Goal: Information Seeking & Learning: Learn about a topic

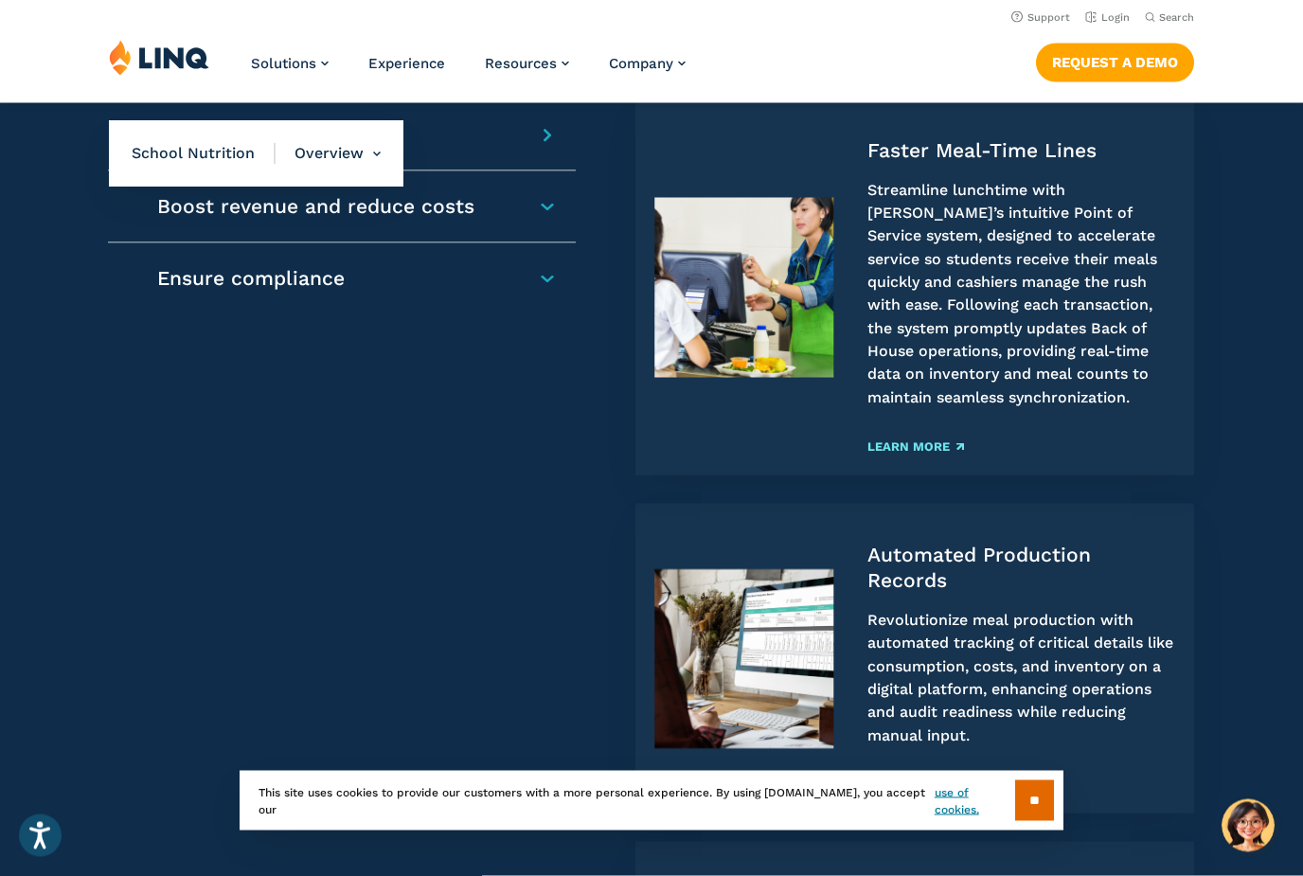
scroll to position [1514, 0]
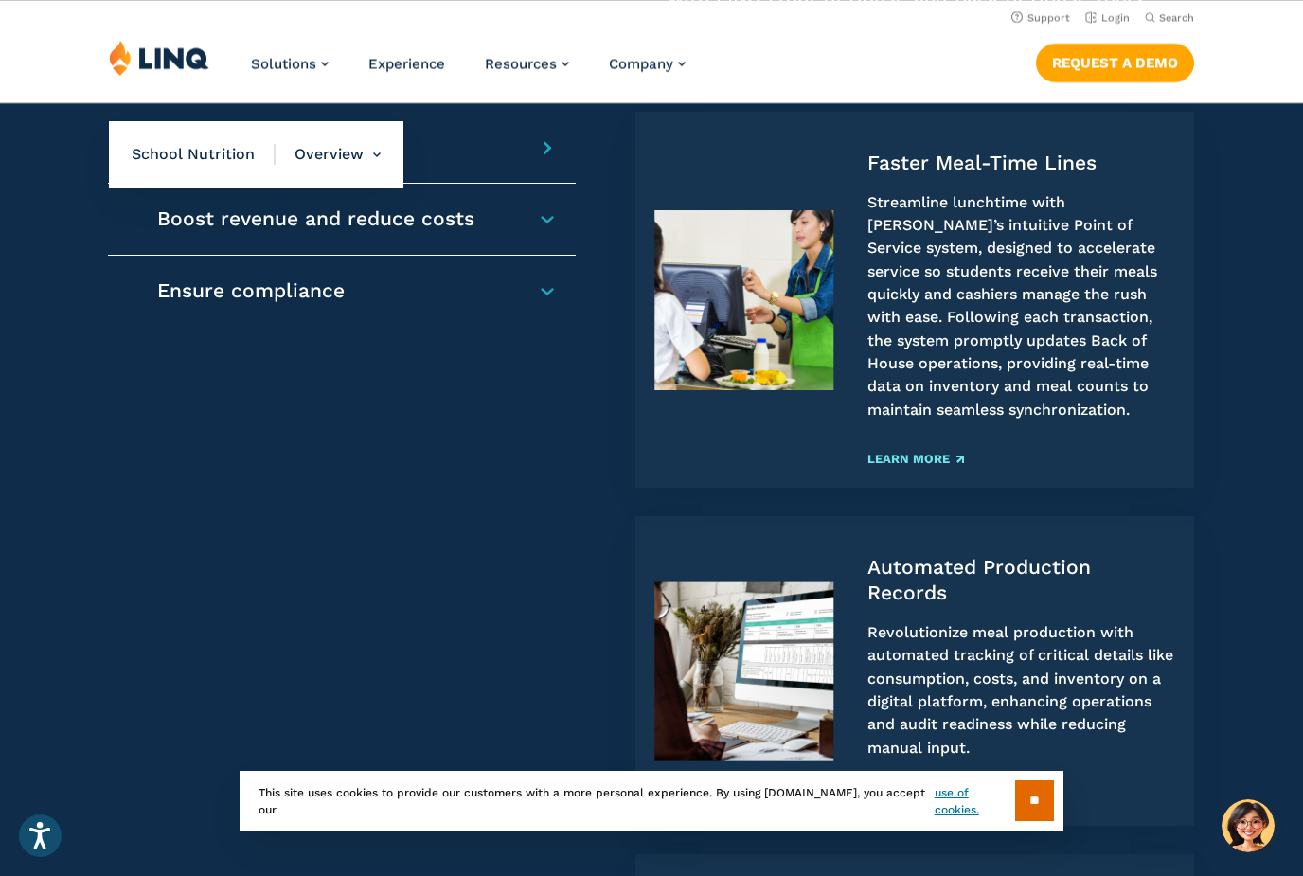
click at [925, 453] on link "Learn More" at bounding box center [916, 459] width 97 height 12
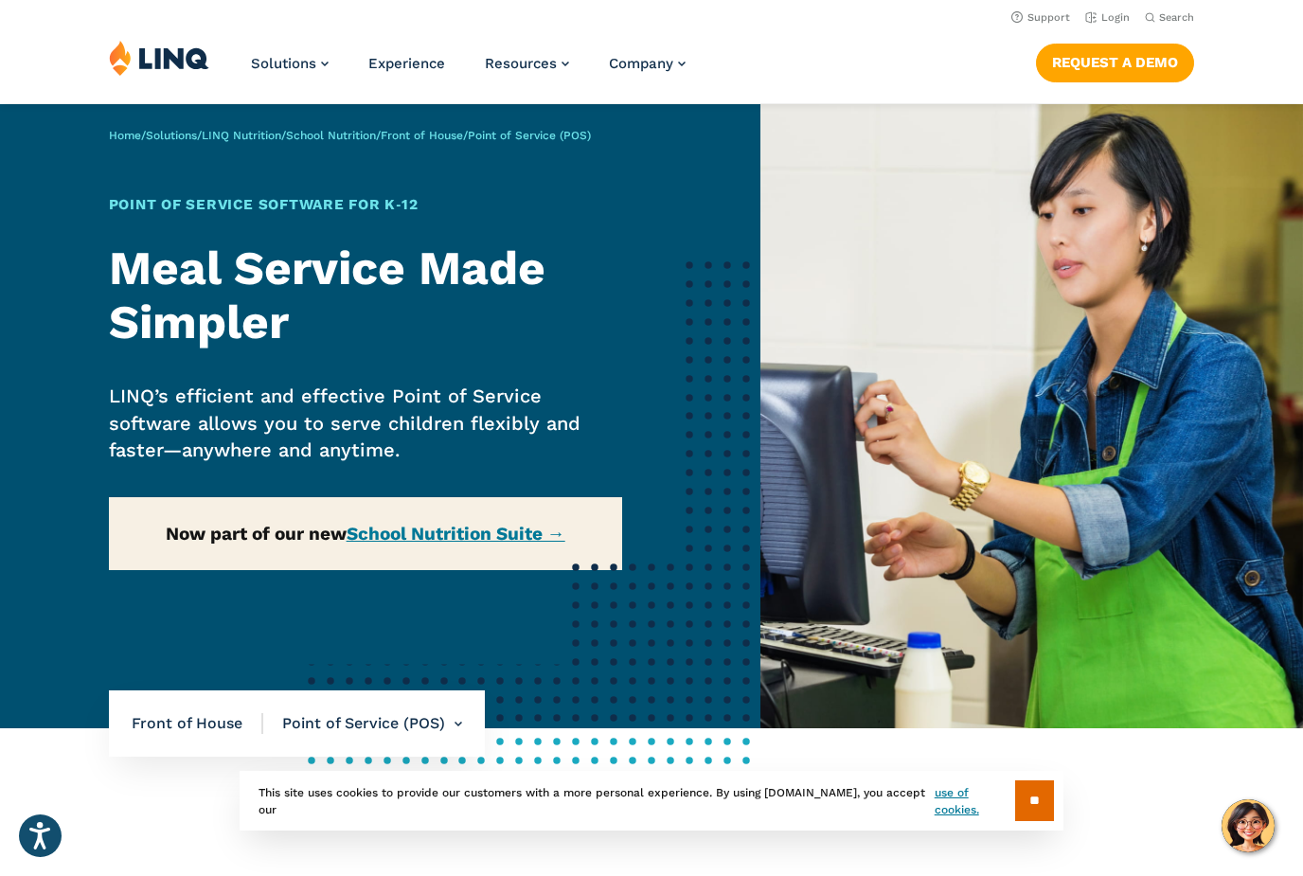
click at [519, 528] on div "Home / Solutions / LINQ Nutrition / School Nutrition / Front of House / Point o…" at bounding box center [380, 416] width 761 height 624
click at [506, 531] on div "Home / Solutions / LINQ Nutrition / School Nutrition / Front of House / Point o…" at bounding box center [380, 416] width 761 height 624
click at [504, 547] on div "Home / Solutions / LINQ Nutrition / School Nutrition / Front of House / Point o…" at bounding box center [380, 416] width 761 height 624
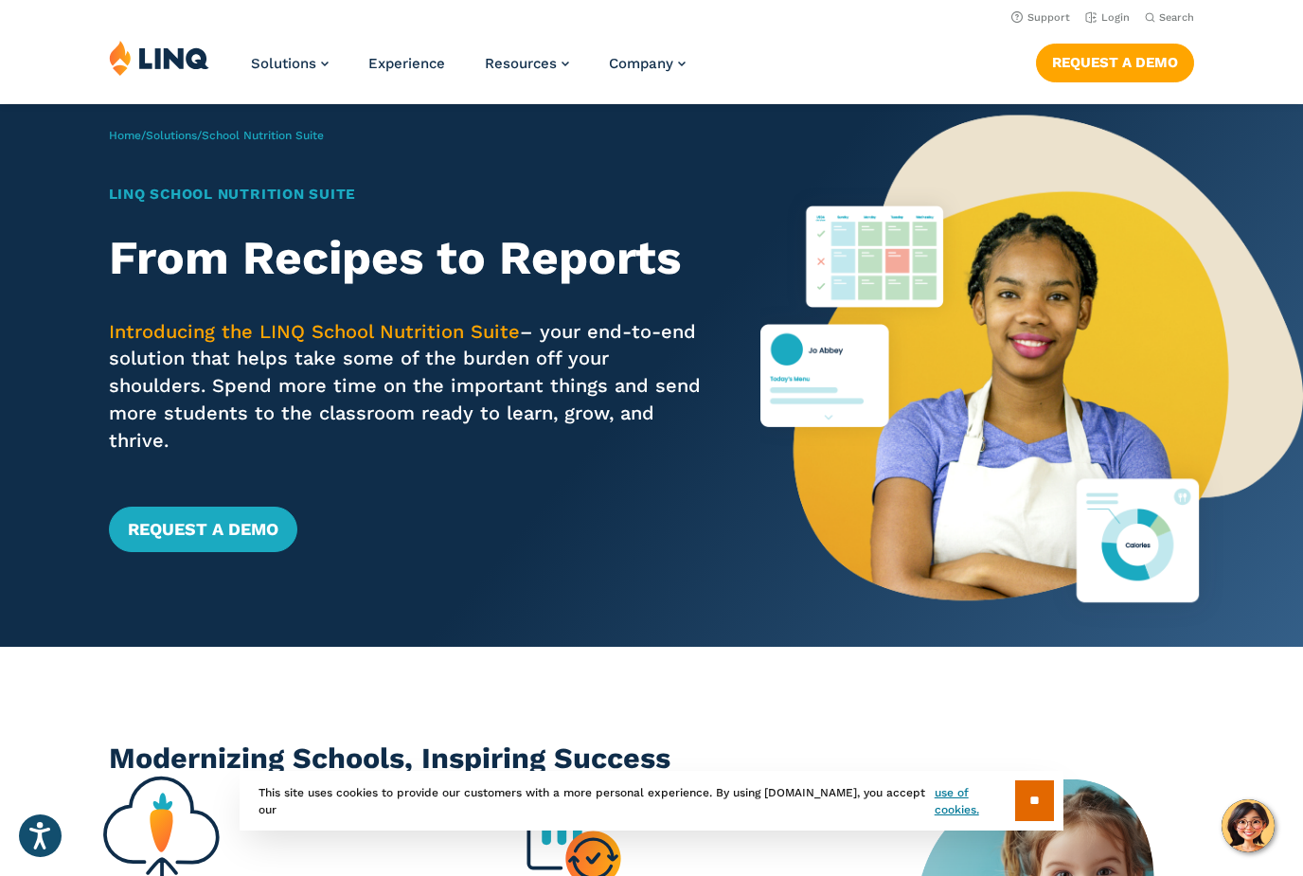
click at [895, 196] on img at bounding box center [1032, 375] width 543 height 543
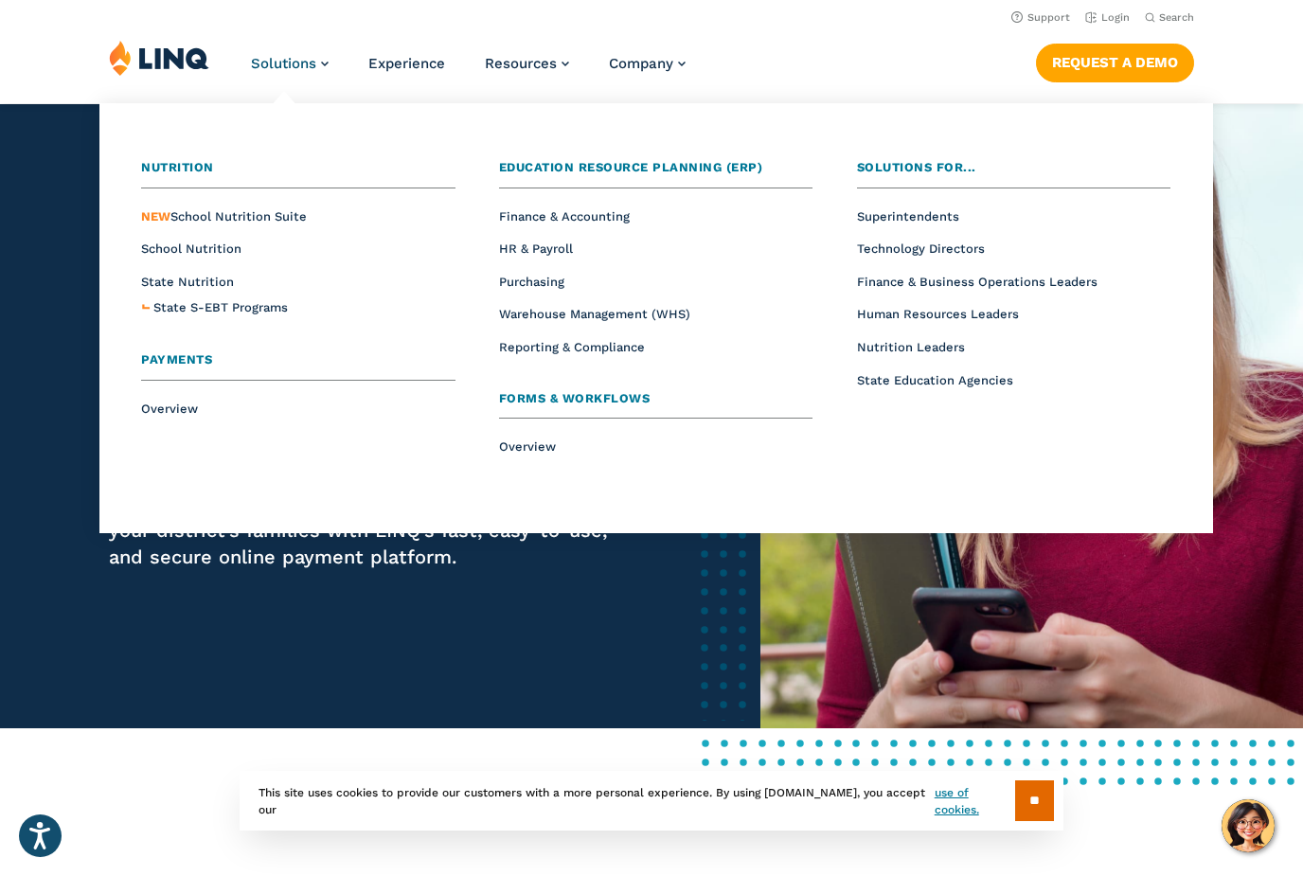
click at [188, 405] on span "Overview" at bounding box center [169, 409] width 57 height 14
